Goal: Information Seeking & Learning: Learn about a topic

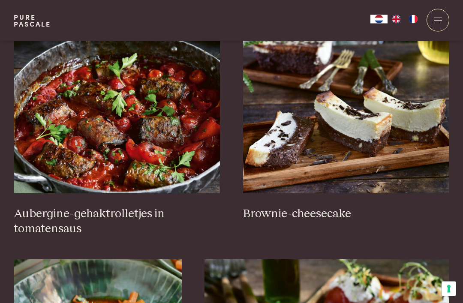
scroll to position [354, 0]
click at [162, 158] on img at bounding box center [117, 107] width 206 height 171
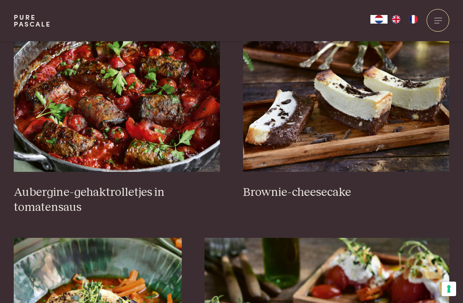
scroll to position [374, 0]
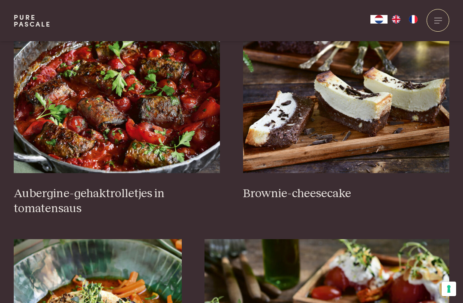
click at [396, 122] on img at bounding box center [346, 87] width 206 height 171
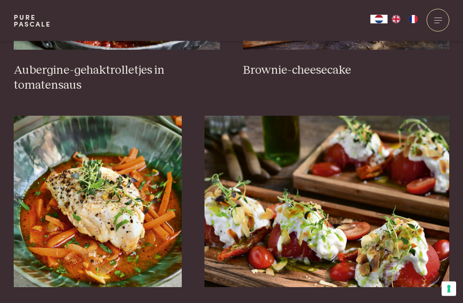
scroll to position [497, 0]
click at [136, 245] on img at bounding box center [98, 201] width 168 height 171
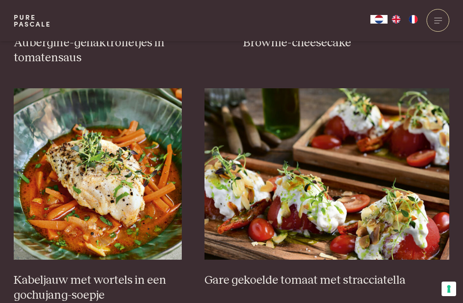
click at [356, 167] on img at bounding box center [326, 173] width 245 height 171
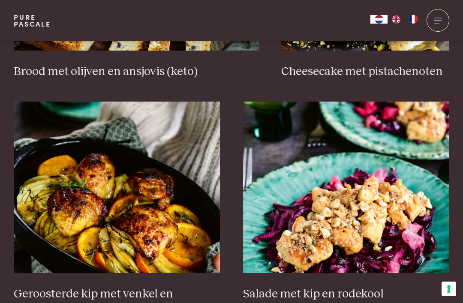
scroll to position [970, 0]
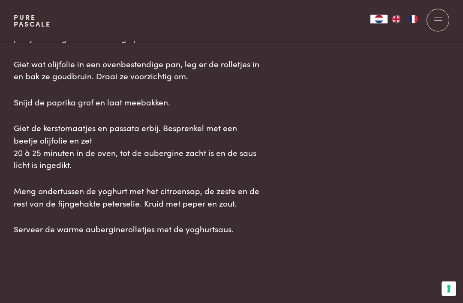
scroll to position [1182, 0]
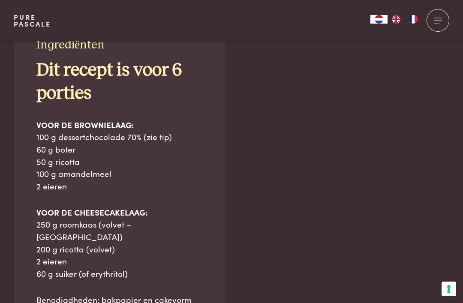
scroll to position [584, 0]
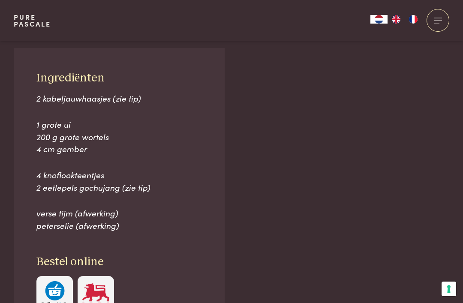
scroll to position [528, 0]
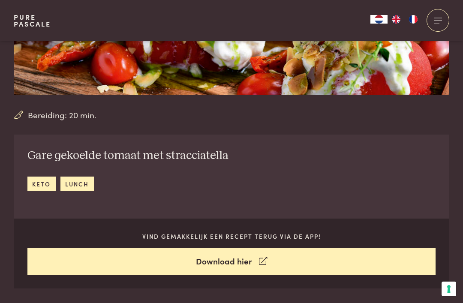
scroll to position [185, 0]
